Goal: Navigation & Orientation: Find specific page/section

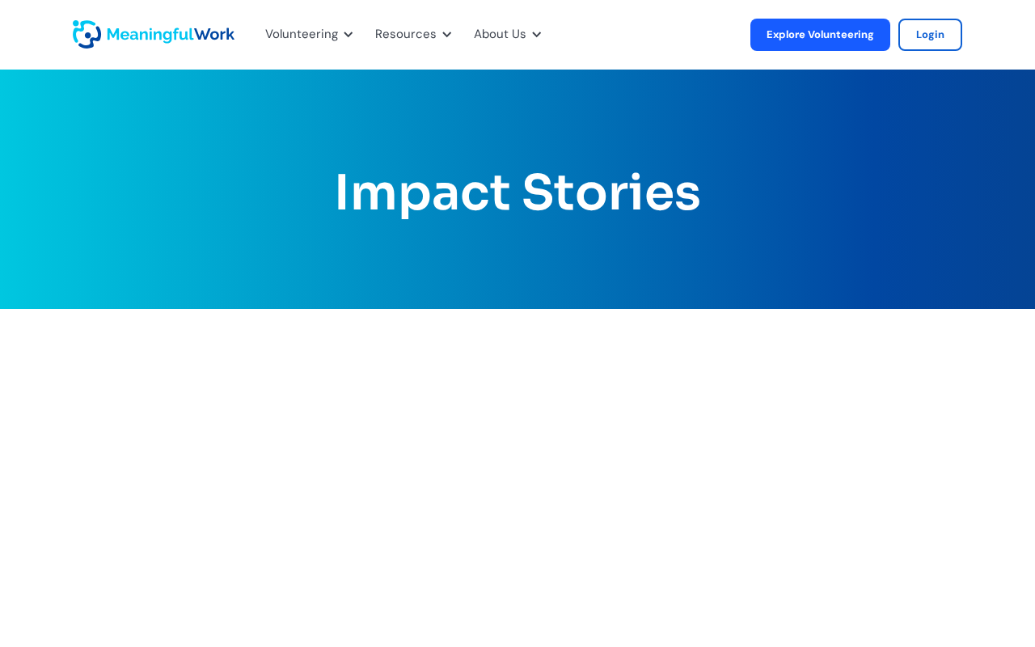
scroll to position [1534, 0]
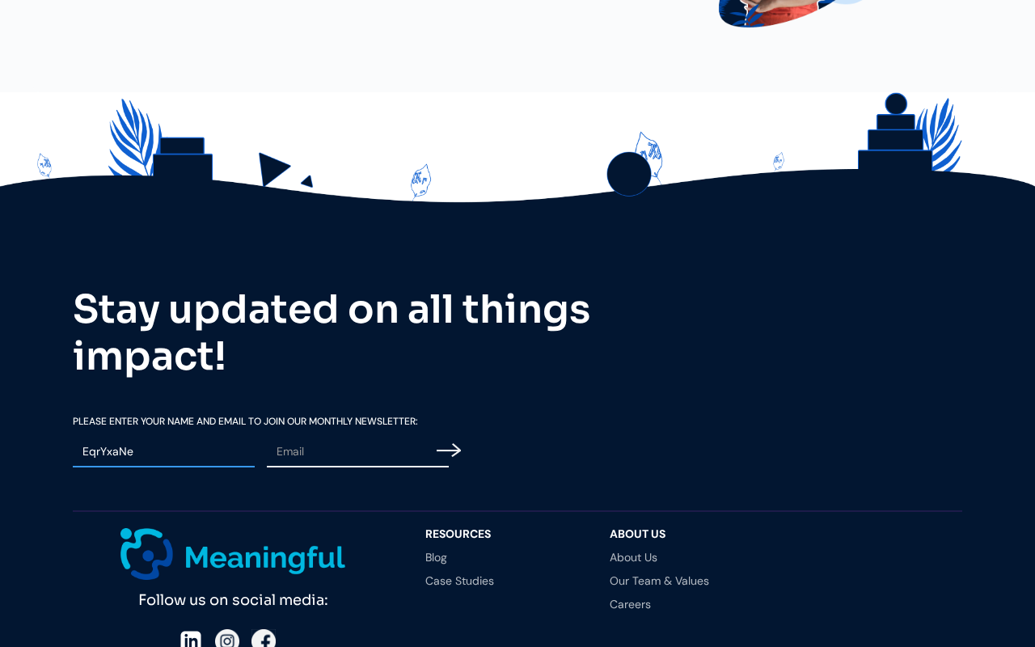
type input "EqrYxaNe"
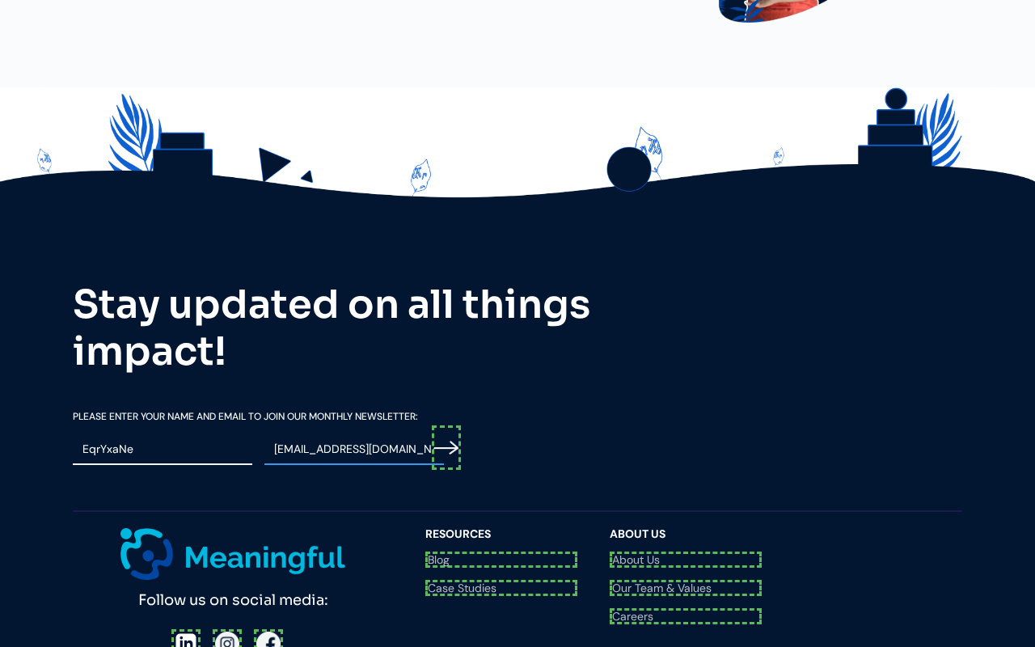
scroll to position [1539, 0]
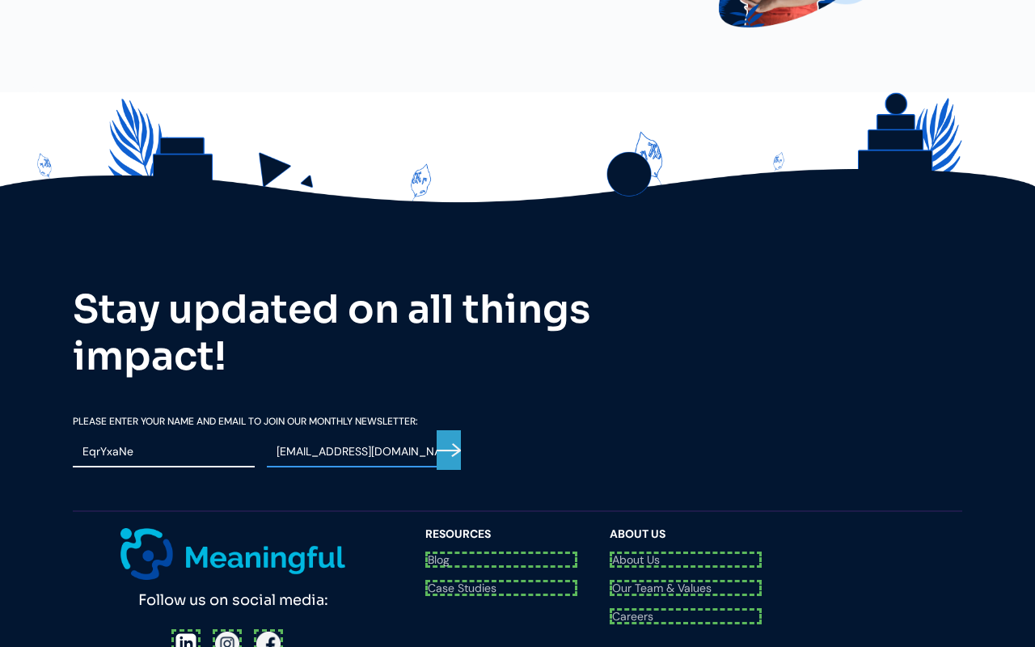
type input "[EMAIL_ADDRESS][DOMAIN_NAME]"
click at [449, 430] on input "Email Form" at bounding box center [449, 450] width 24 height 40
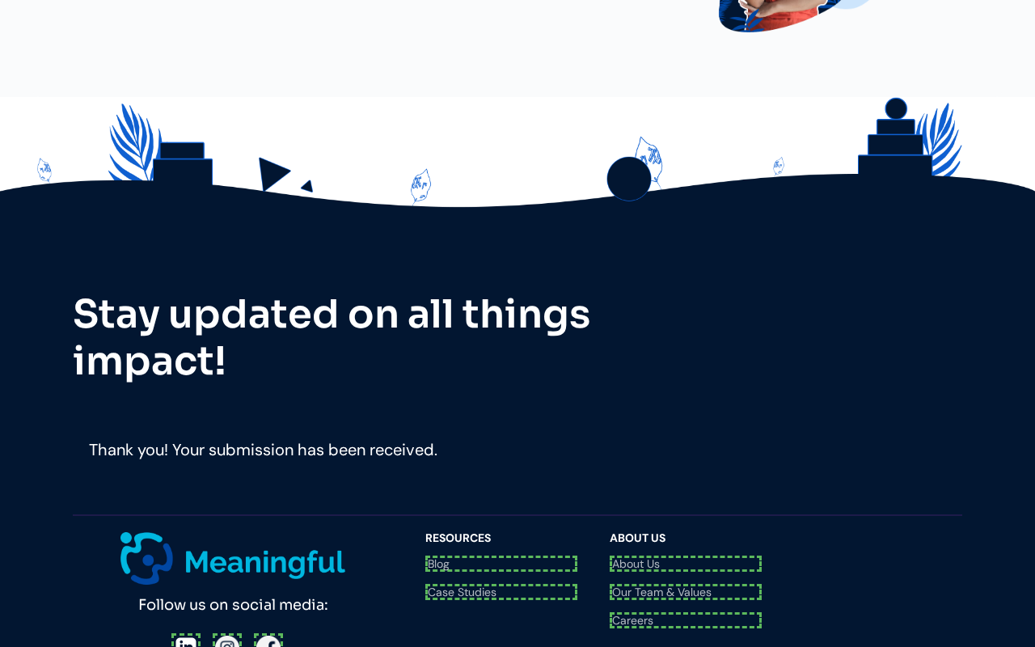
click at [224, 633] on div at bounding box center [233, 647] width 124 height 29
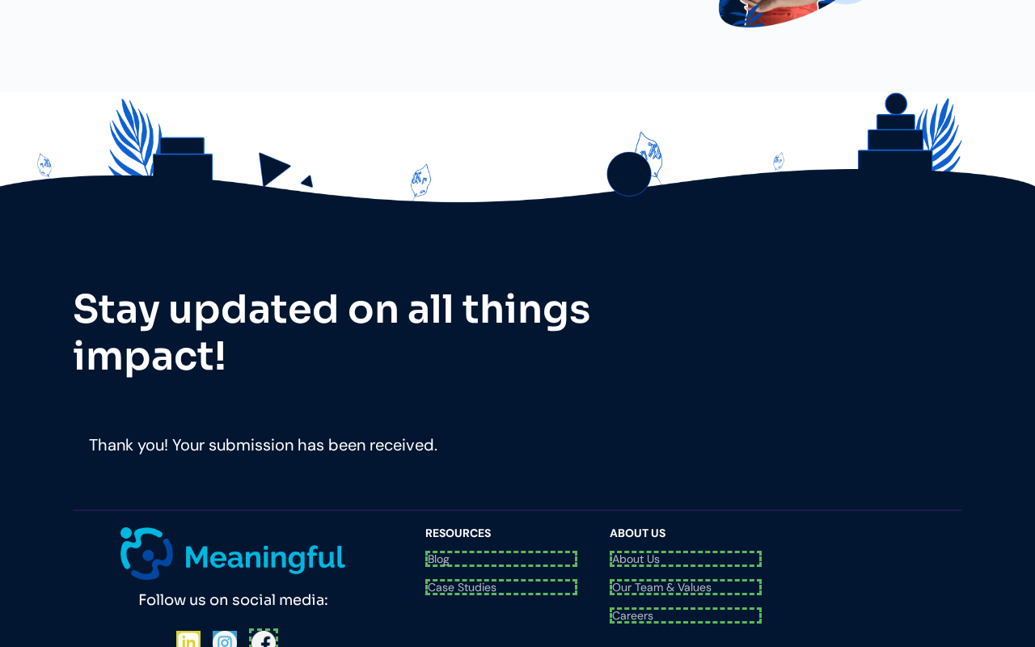
click at [263, 527] on div "Follow us on social media: Questions? Reach us at [EMAIL_ADDRESS][DOMAIN_NAME]" at bounding box center [241, 608] width 336 height 163
click at [501, 551] on link "Blog" at bounding box center [501, 559] width 152 height 16
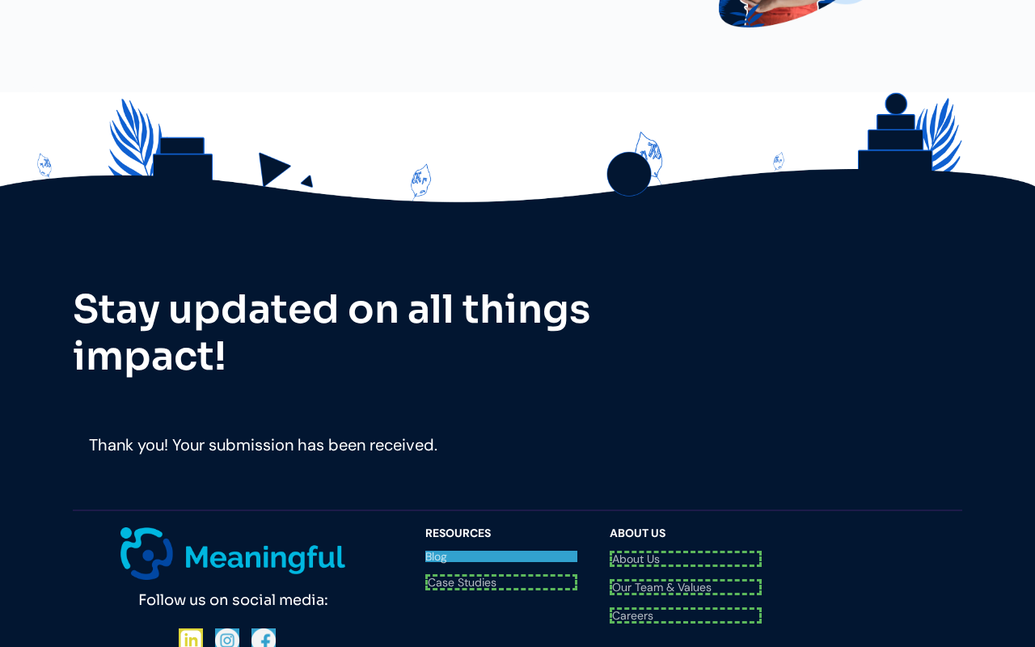
click at [501, 574] on link "Case Studies" at bounding box center [501, 582] width 152 height 16
click at [686, 551] on link "About Us" at bounding box center [686, 559] width 152 height 16
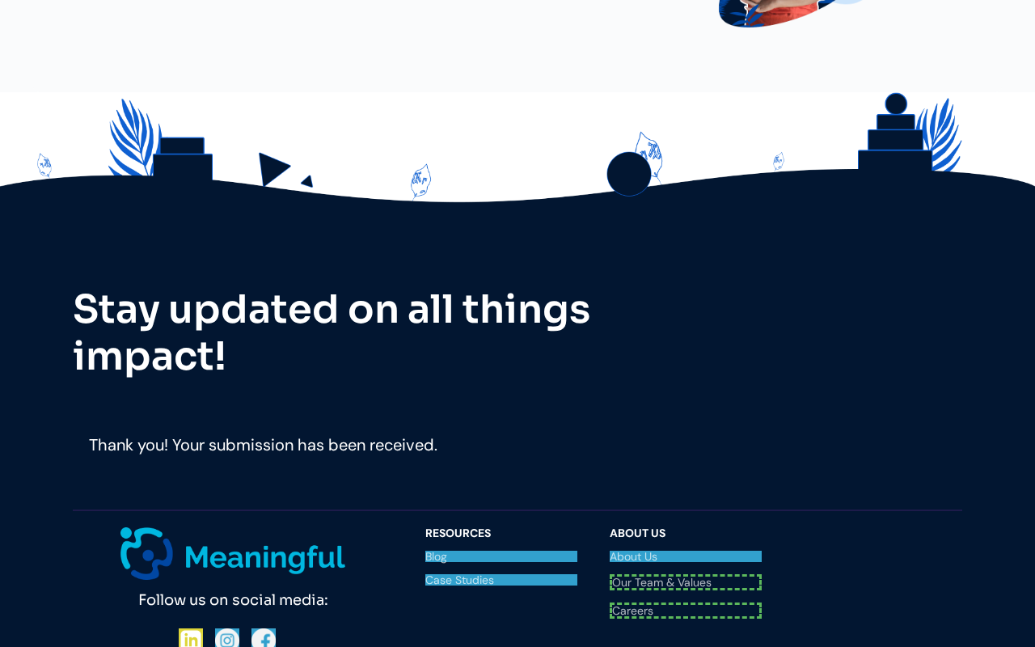
click at [686, 574] on link "Our Team & Values" at bounding box center [686, 582] width 152 height 16
click at [686, 598] on link "Careers" at bounding box center [686, 606] width 152 height 16
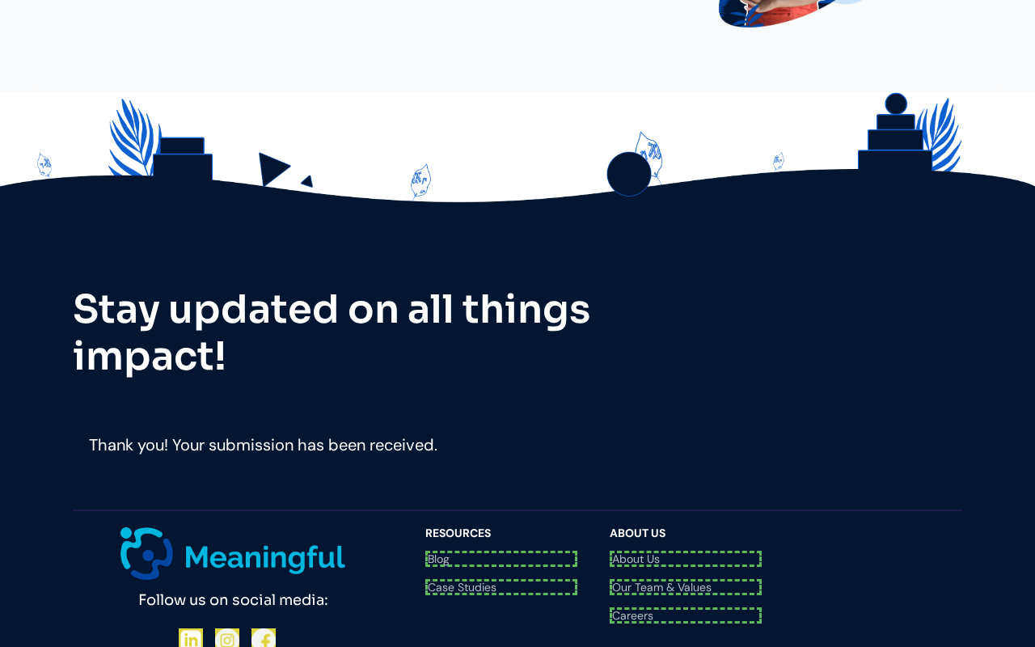
scroll to position [1534, 0]
